Goal: Task Accomplishment & Management: Use online tool/utility

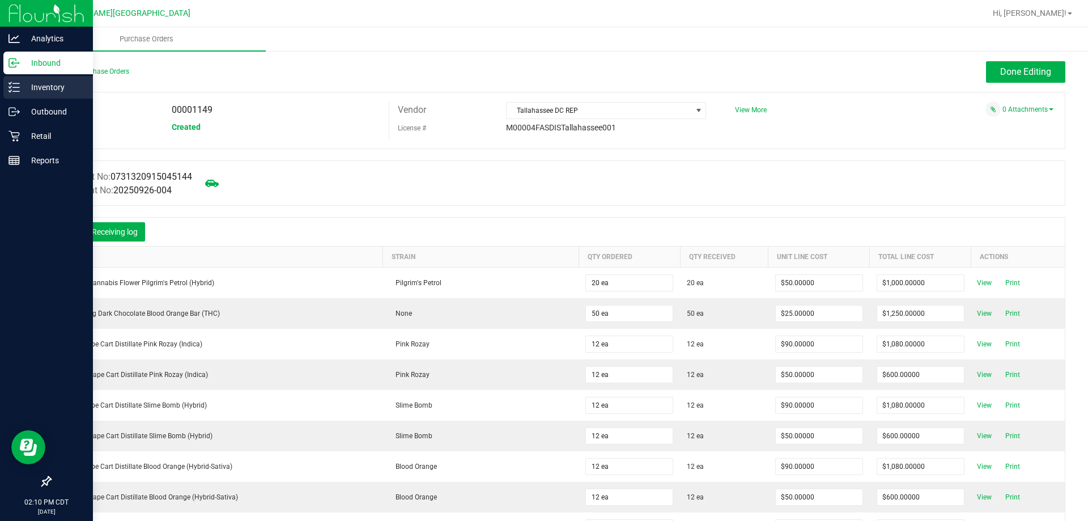
click at [5, 91] on div "Inventory" at bounding box center [48, 87] width 90 height 23
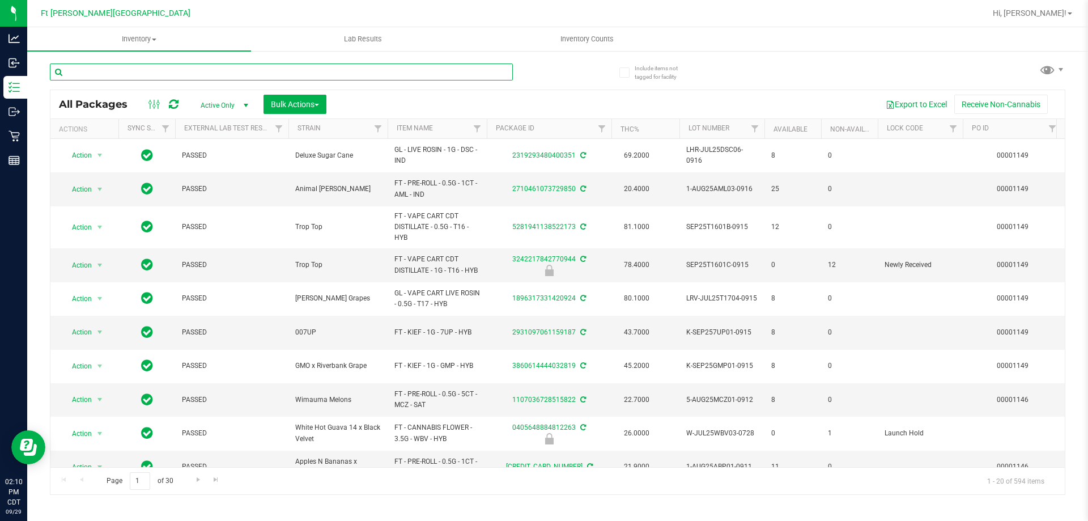
click at [129, 70] on input "text" at bounding box center [281, 71] width 463 height 17
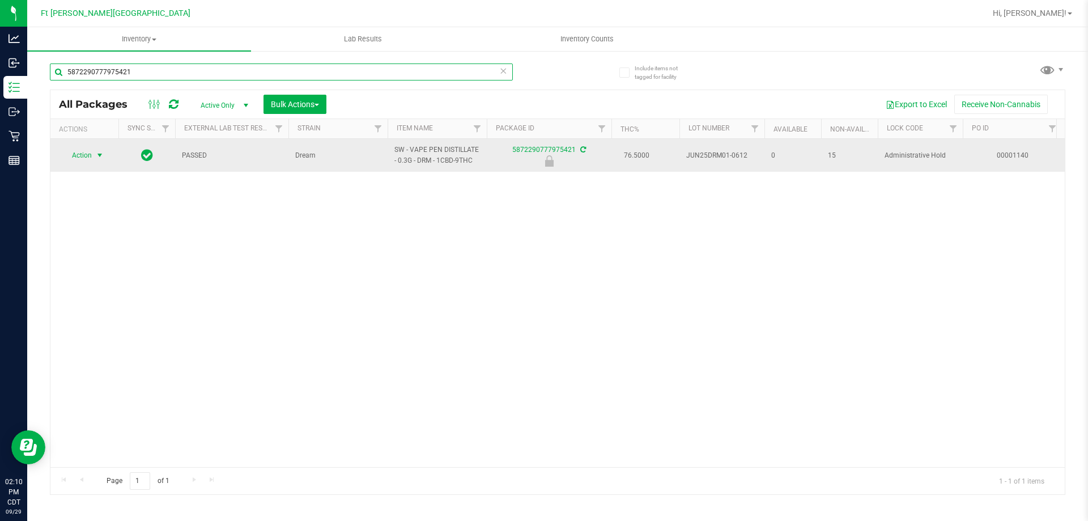
type input "5872290777975421"
click at [90, 160] on span "Action" at bounding box center [77, 155] width 31 height 16
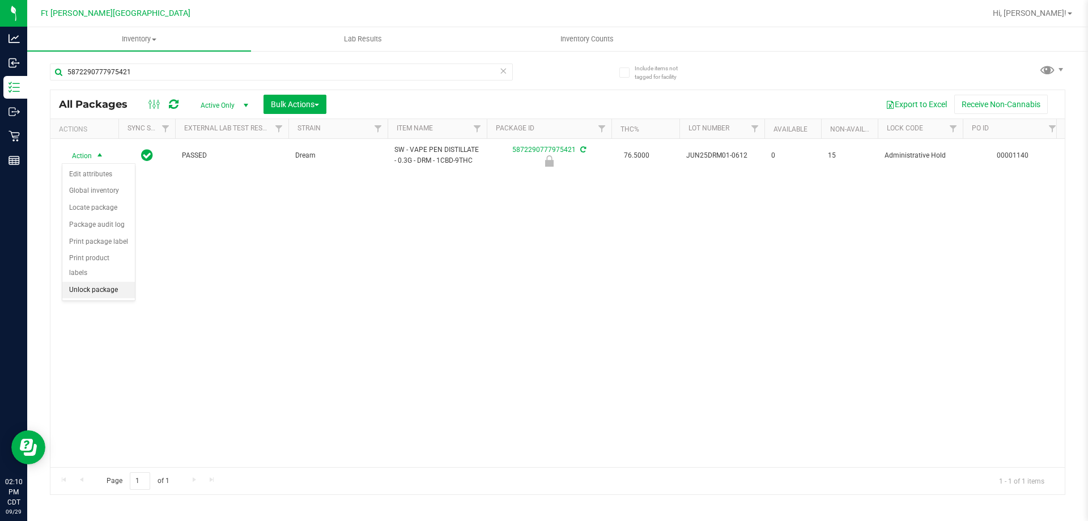
click at [99, 282] on li "Unlock package" at bounding box center [98, 290] width 73 height 17
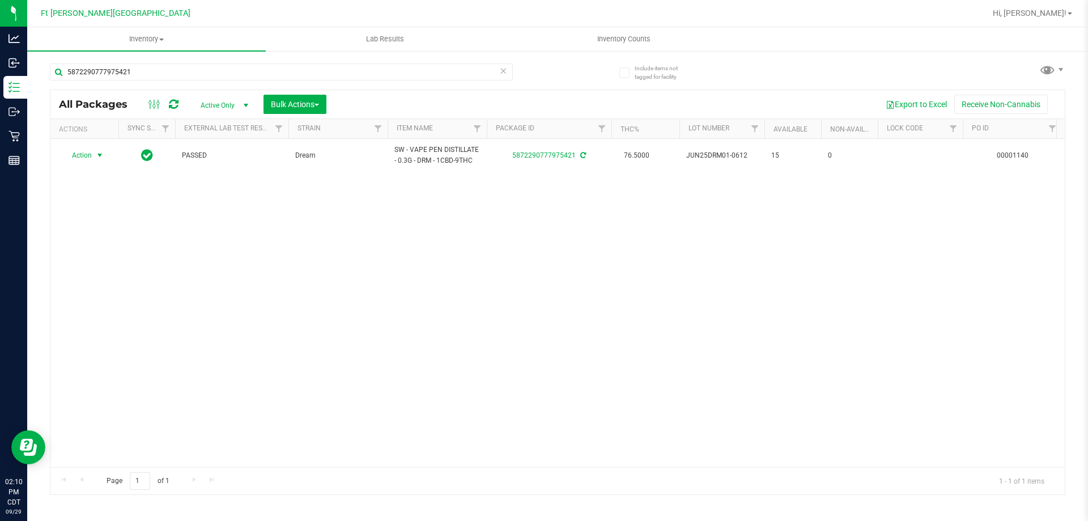
click at [84, 163] on span "Action" at bounding box center [77, 155] width 31 height 16
click at [89, 289] on li "Print package label" at bounding box center [106, 292] width 88 height 17
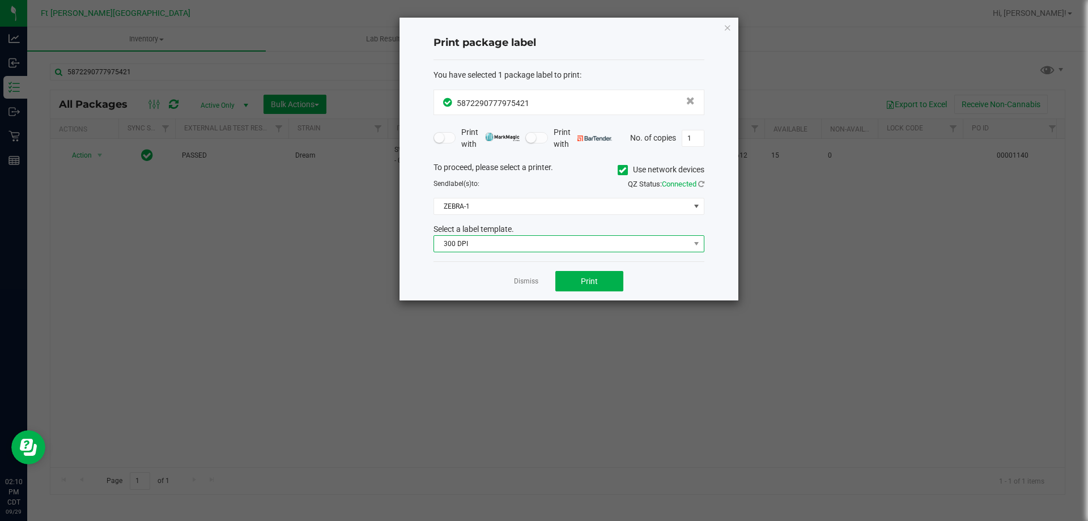
click at [500, 247] on span "300 DPI" at bounding box center [562, 244] width 256 height 16
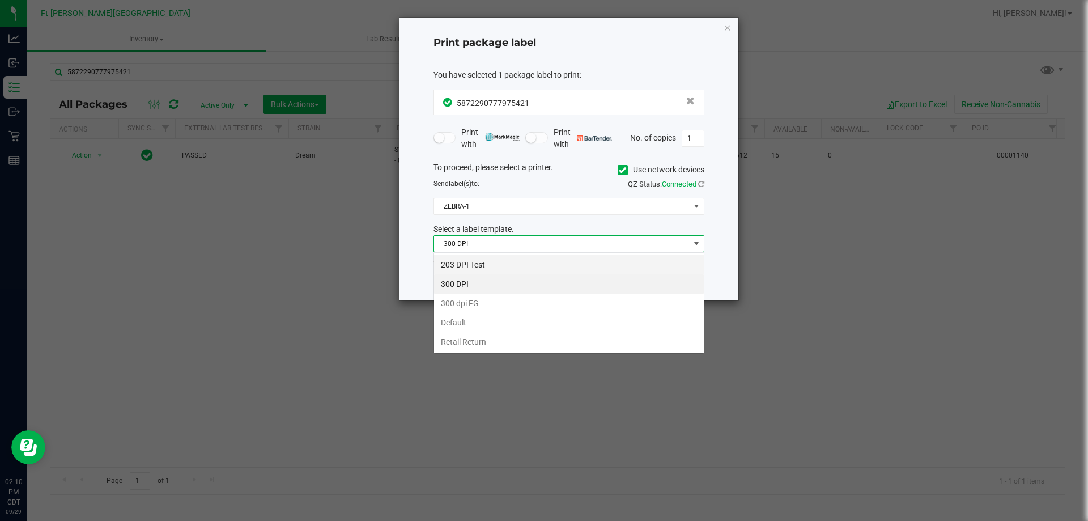
scroll to position [17, 271]
click at [484, 267] on li "203 DPI Test" at bounding box center [569, 264] width 270 height 19
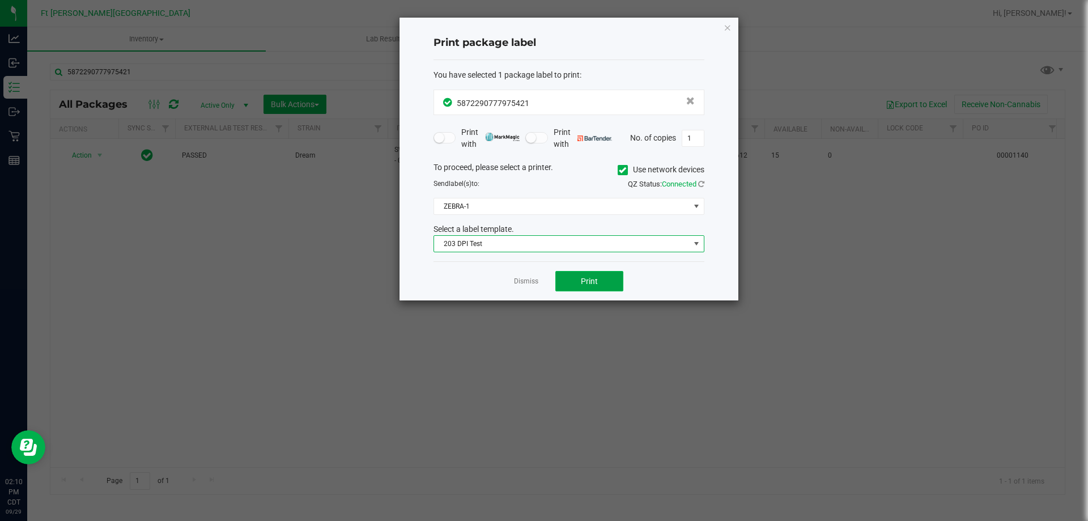
click at [575, 278] on button "Print" at bounding box center [589, 281] width 68 height 20
